Goal: Book appointment/travel/reservation

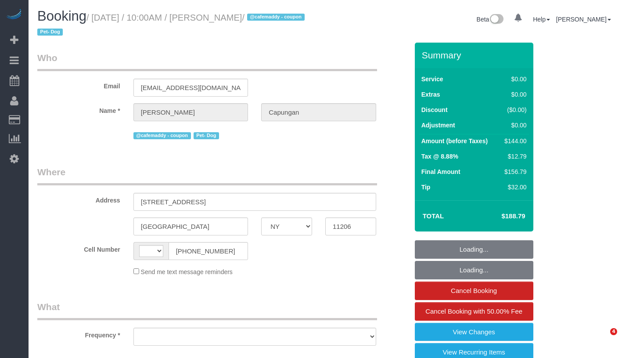
select select "NY"
select select "number:60"
select select "number:79"
select select "number:13"
select select "number:7"
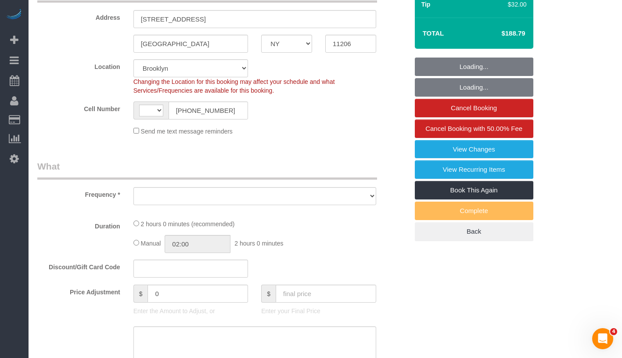
select select "string:[GEOGRAPHIC_DATA]"
select select "object:970"
select select "string:stripe-pm_1RIsKn4VGloSiKo7ohTah0Cn"
select select "1"
select select "spot1"
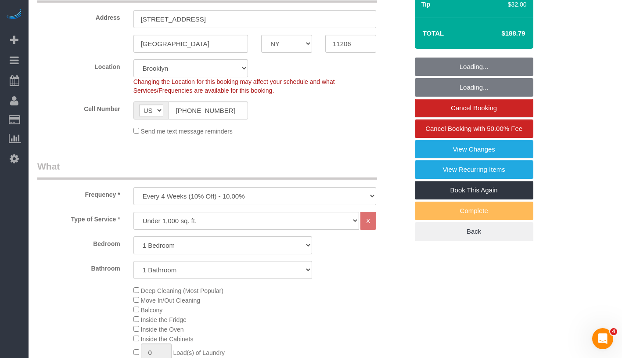
select select "1"
select select "object:1416"
